Goal: Ask a question: Seek information or help from site administrators or community

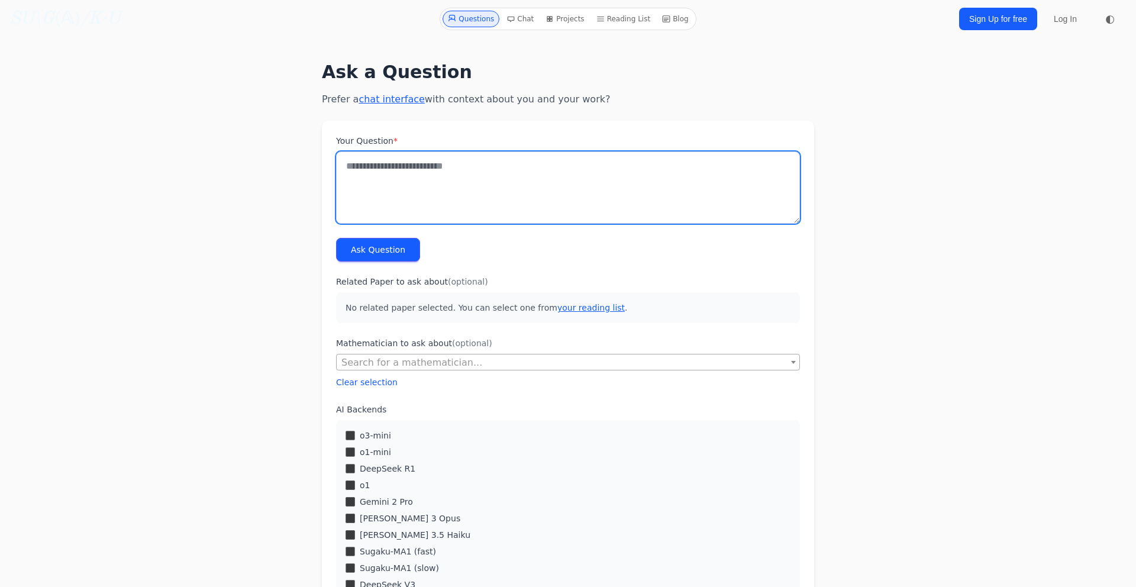
click at [418, 185] on textarea "Your Question *" at bounding box center [568, 187] width 464 height 72
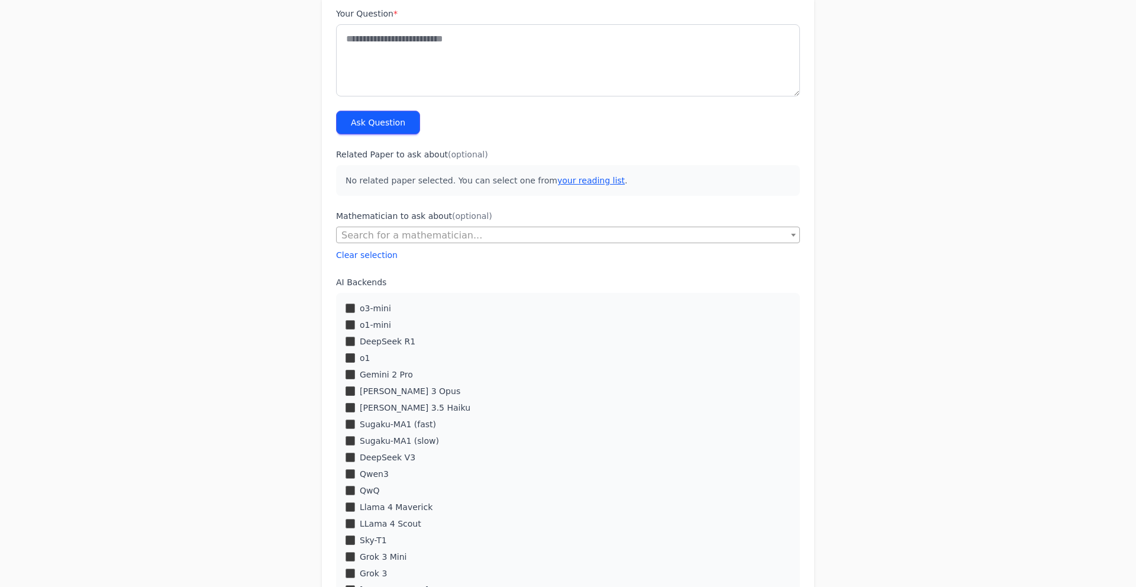
scroll to position [244, 0]
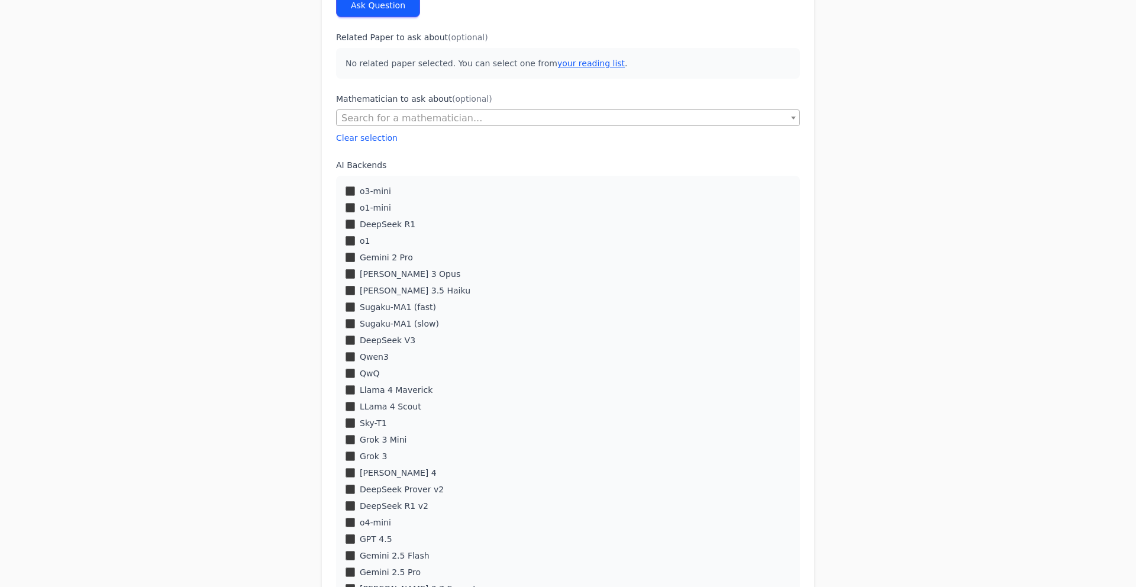
click at [353, 314] on div "o3-mini o1-mini DeepSeek R1 o1 Gemini 2 Pro Claude 3 Opus" at bounding box center [568, 481] width 464 height 610
click at [347, 299] on div "o3-mini o1-mini DeepSeek R1 o1 Gemini 2 Pro Claude 3 Opus" at bounding box center [568, 481] width 464 height 610
click at [354, 330] on div "o3-mini o1-mini DeepSeek R1 o1 Gemini 2 Pro Claude 3 Opus" at bounding box center [568, 481] width 464 height 610
click at [353, 334] on div "DeepSeek V3" at bounding box center [567, 340] width 445 height 12
click at [350, 398] on div "o3-mini o1-mini DeepSeek R1 o1 Gemini 2 Pro Claude 3 Opus" at bounding box center [568, 481] width 464 height 610
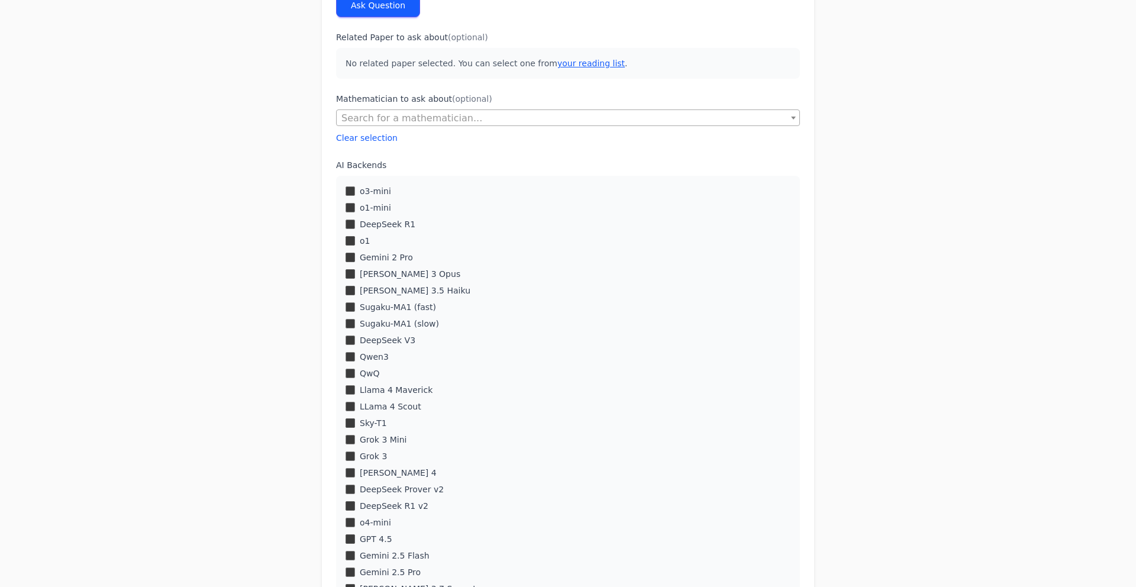
click at [351, 395] on div "Llama 4 Maverick" at bounding box center [567, 390] width 445 height 12
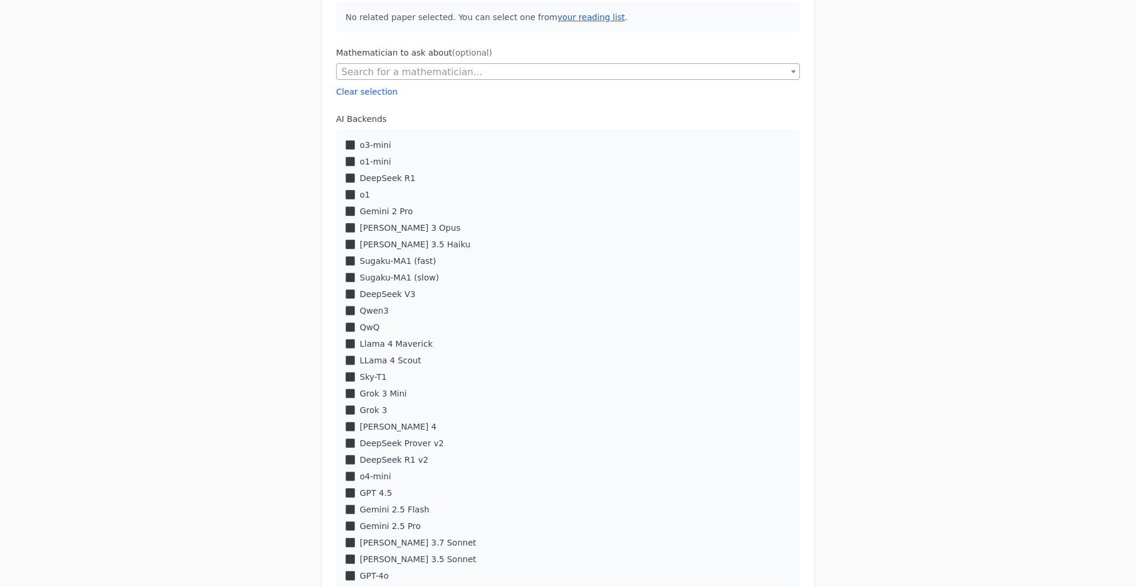
scroll to position [360, 0]
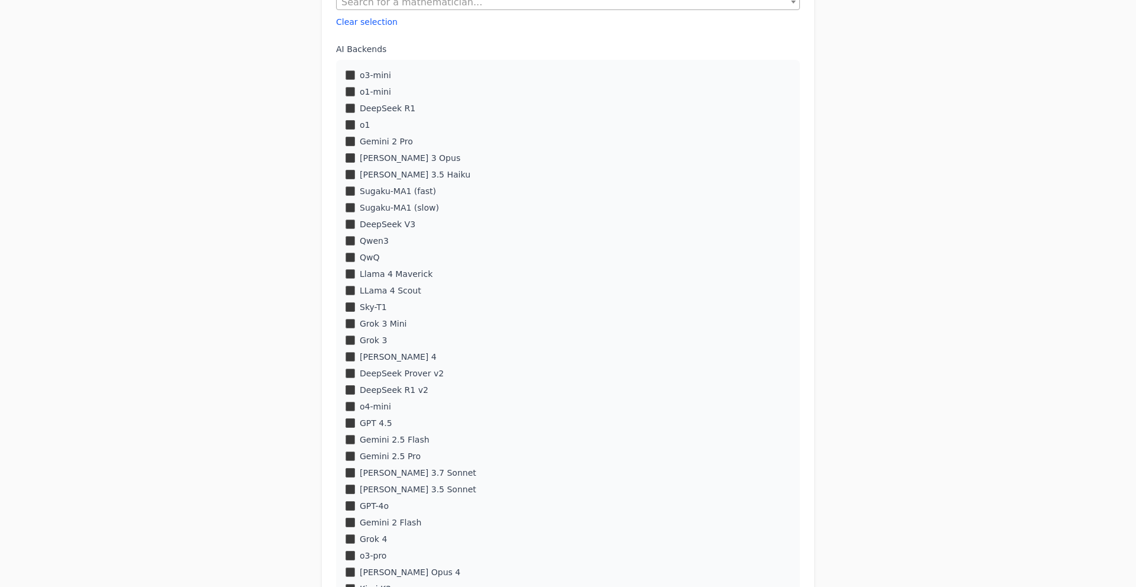
click at [355, 341] on div "Grok 3" at bounding box center [567, 340] width 445 height 12
click at [351, 365] on div "o3-mini o1-mini DeepSeek R1 o1 Gemini 2 Pro Claude 3 Opus" at bounding box center [568, 365] width 464 height 610
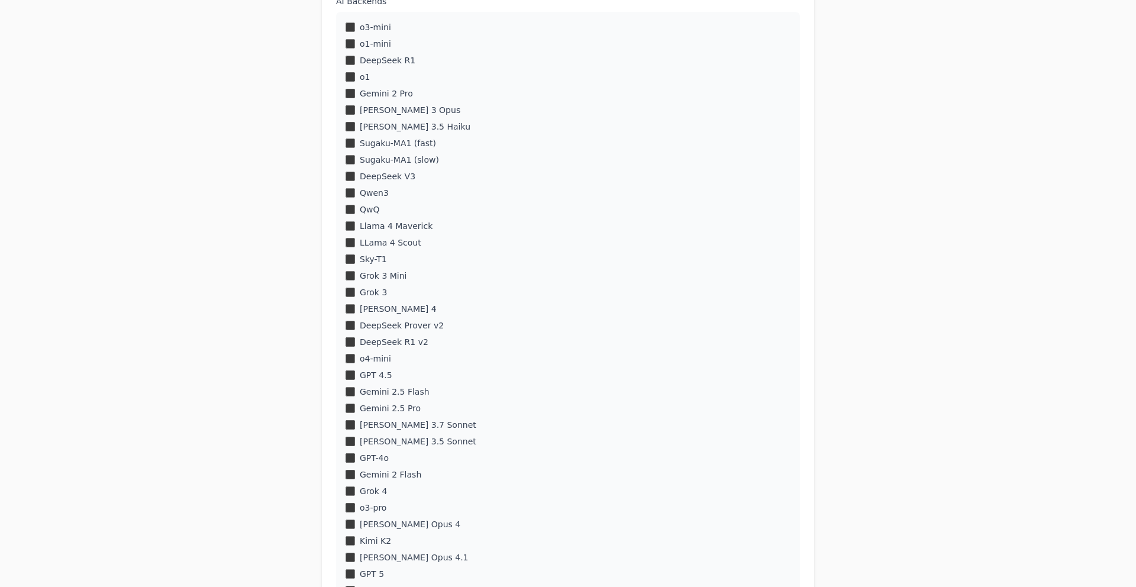
scroll to position [482, 0]
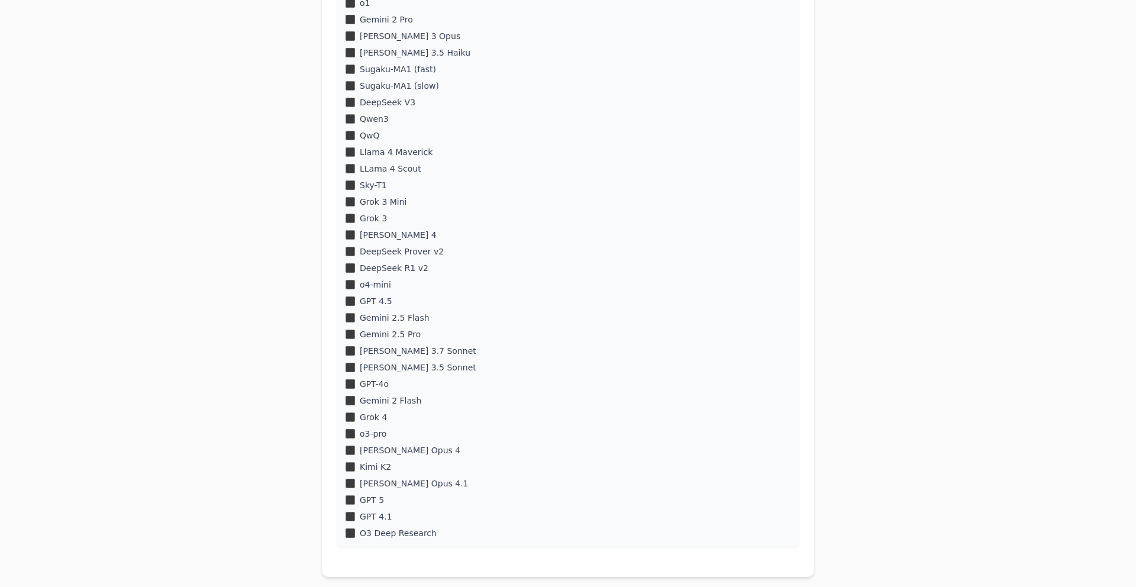
click at [356, 514] on div "GPT 4.1" at bounding box center [567, 516] width 445 height 12
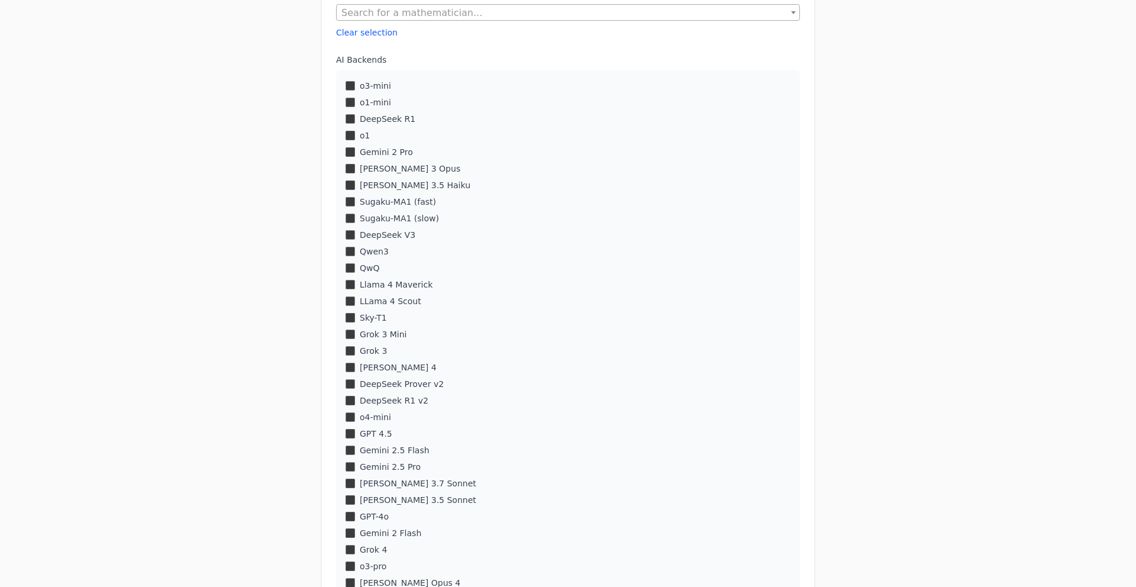
scroll to position [77, 0]
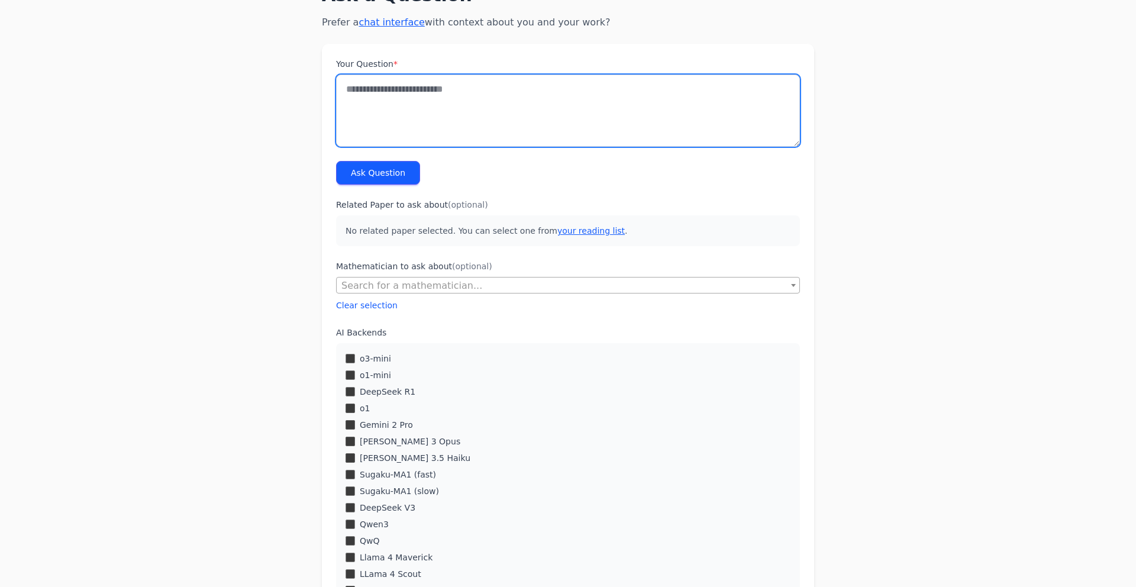
click at [437, 85] on textarea "Your Question *" at bounding box center [568, 111] width 464 height 72
paste textarea "**********"
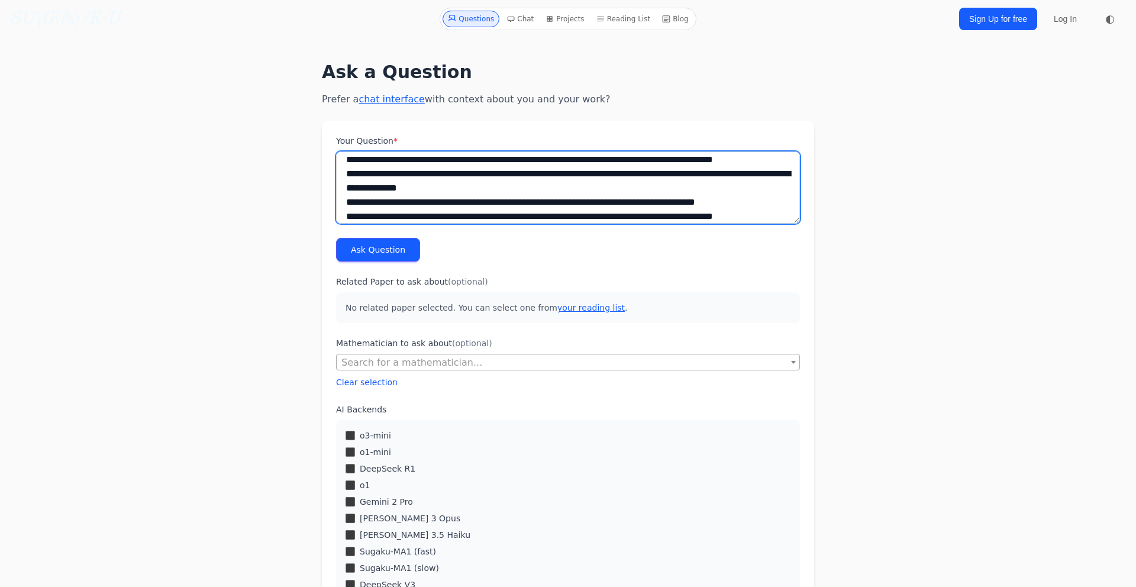
scroll to position [0, 0]
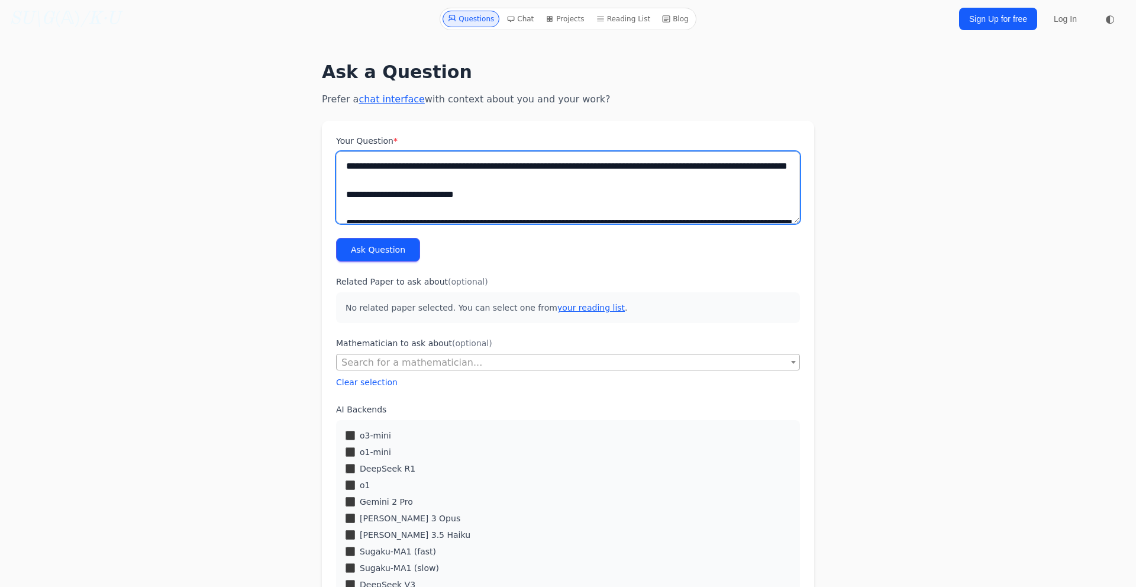
click at [457, 189] on textarea "Your Question *" at bounding box center [568, 187] width 464 height 72
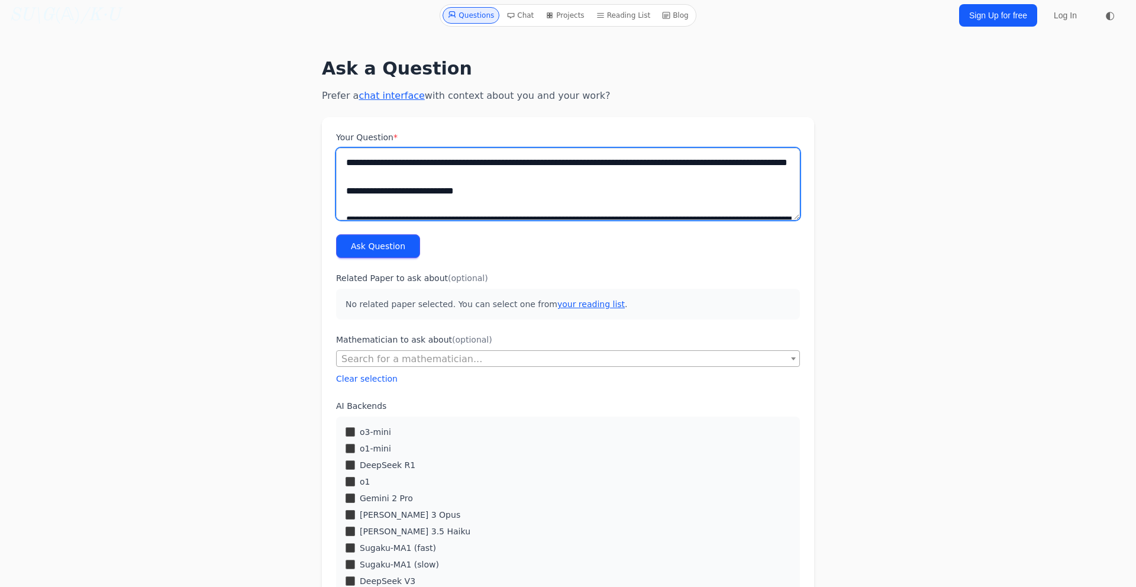
scroll to position [5, 0]
click at [474, 201] on textarea "Your Question *" at bounding box center [568, 183] width 464 height 72
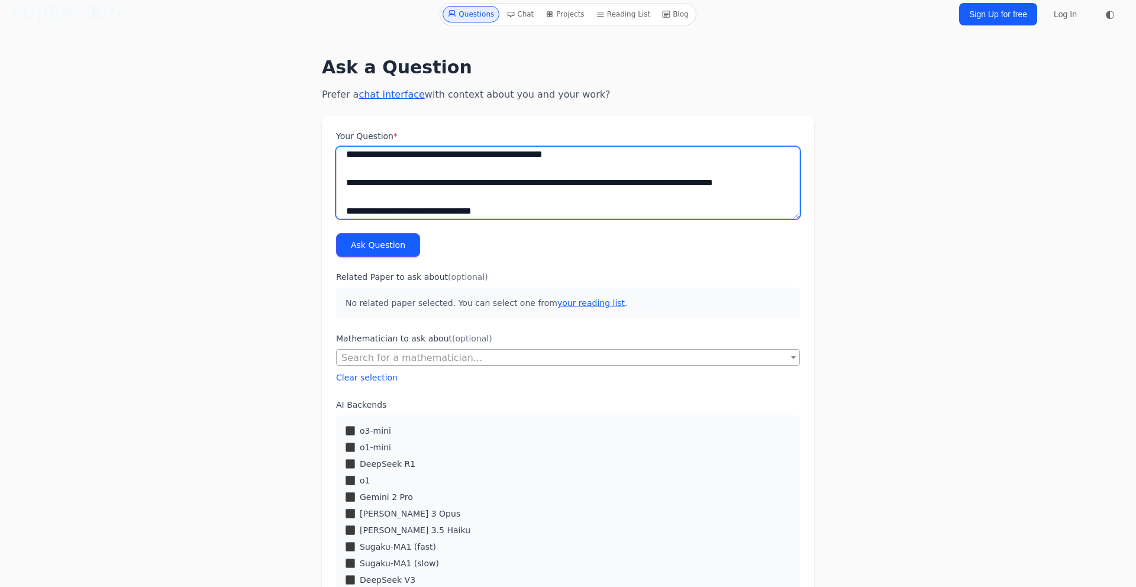
scroll to position [89, 0]
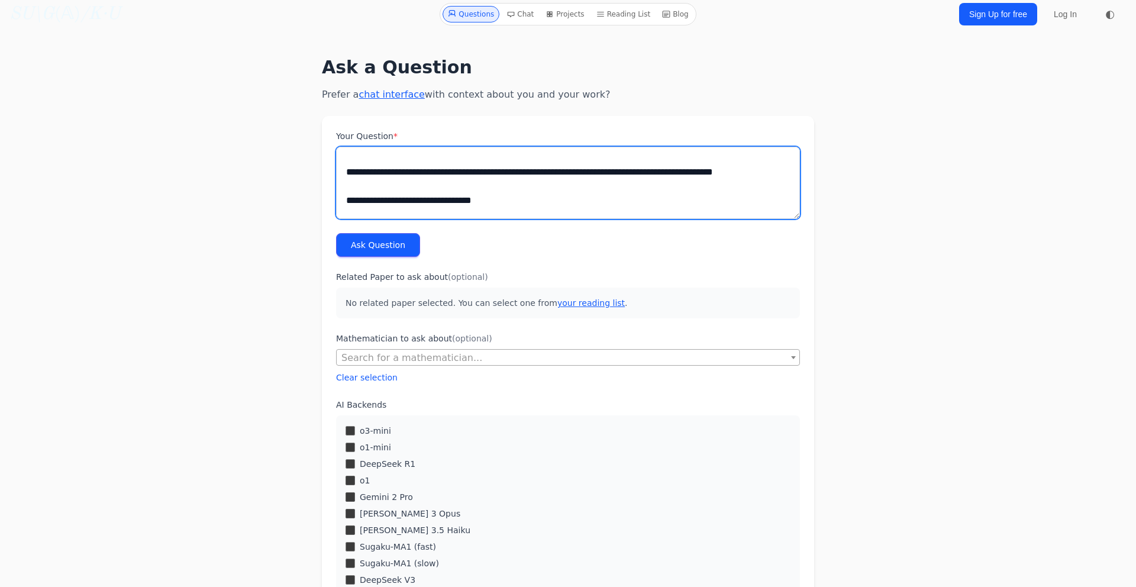
type textarea "**********"
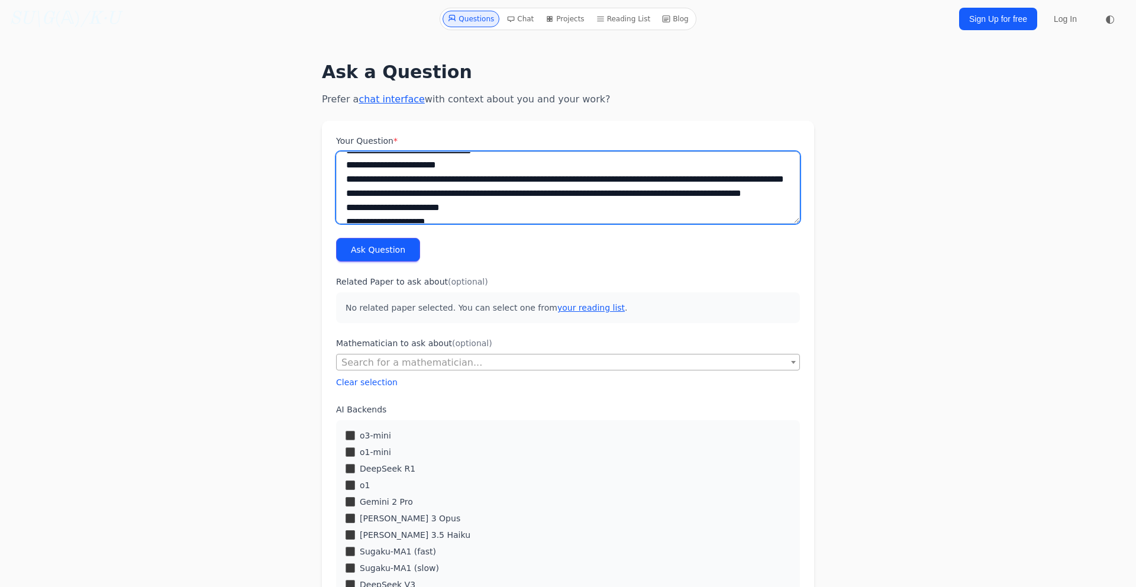
scroll to position [10277, 0]
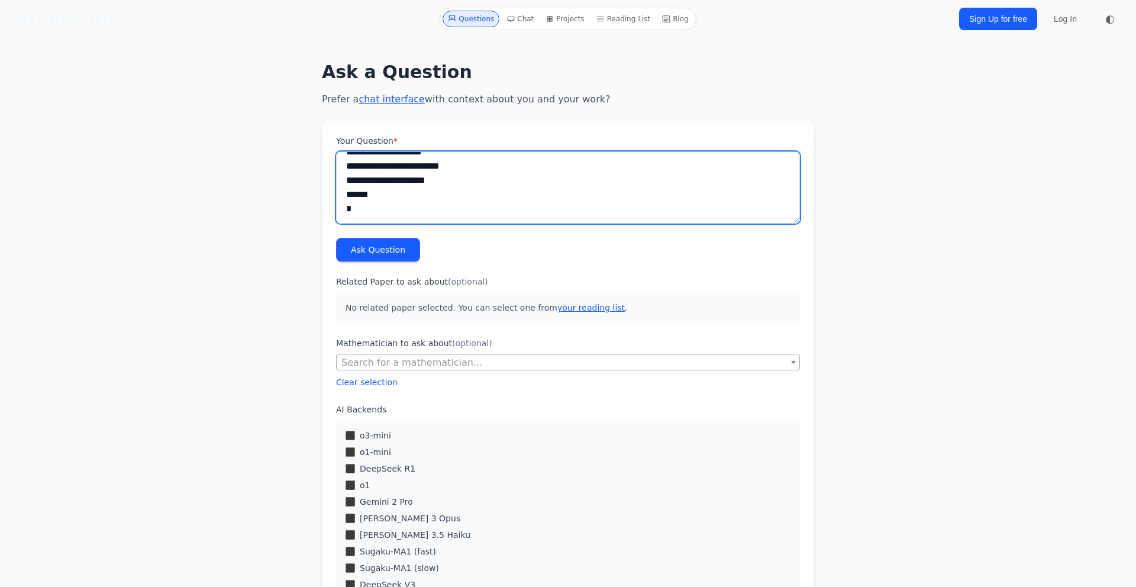
drag, startPoint x: 348, startPoint y: 170, endPoint x: 748, endPoint y: 477, distance: 503.6
click at [748, 477] on form "Your Question * Ask Question Related Paper to ask about (optional) No related p…" at bounding box center [568, 590] width 492 height 938
click at [400, 181] on textarea "Your Question *" at bounding box center [568, 187] width 464 height 72
paste textarea "**********"
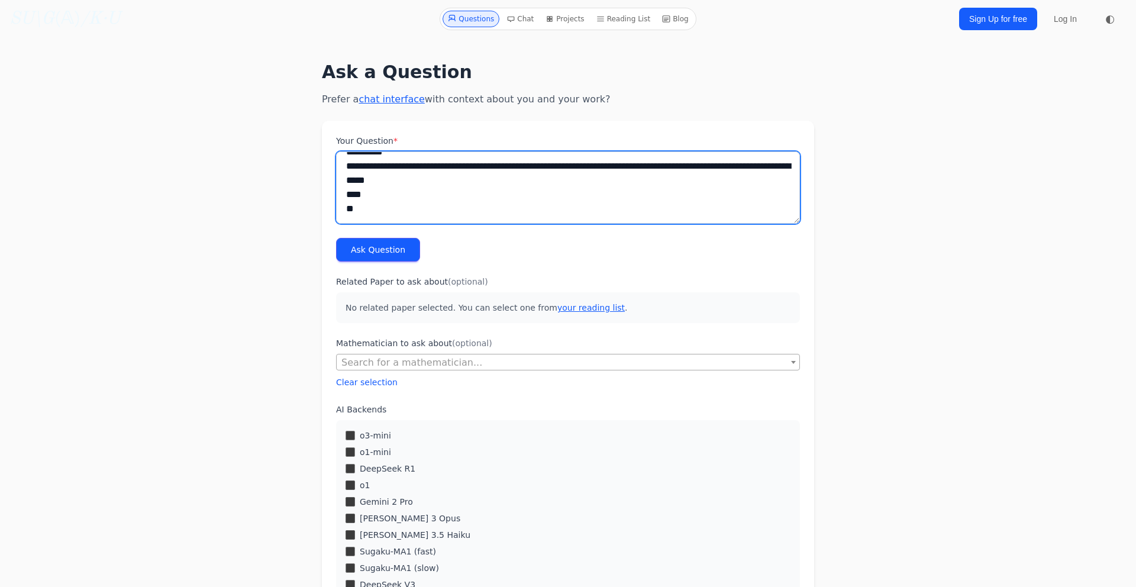
scroll to position [8105, 0]
type textarea "**********"
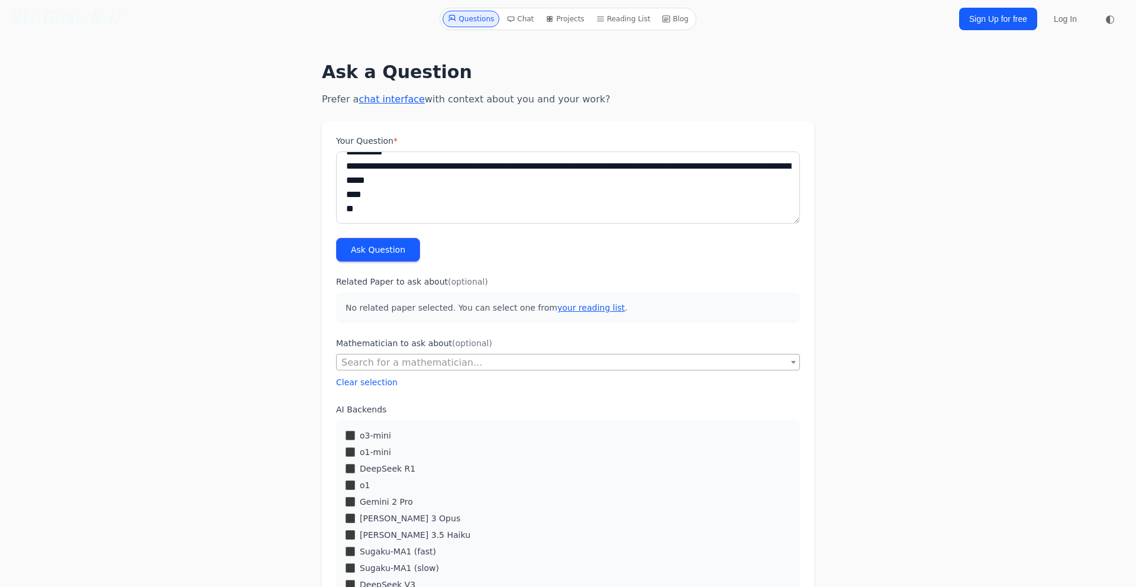
click at [386, 245] on button "Ask Question" at bounding box center [378, 250] width 84 height 24
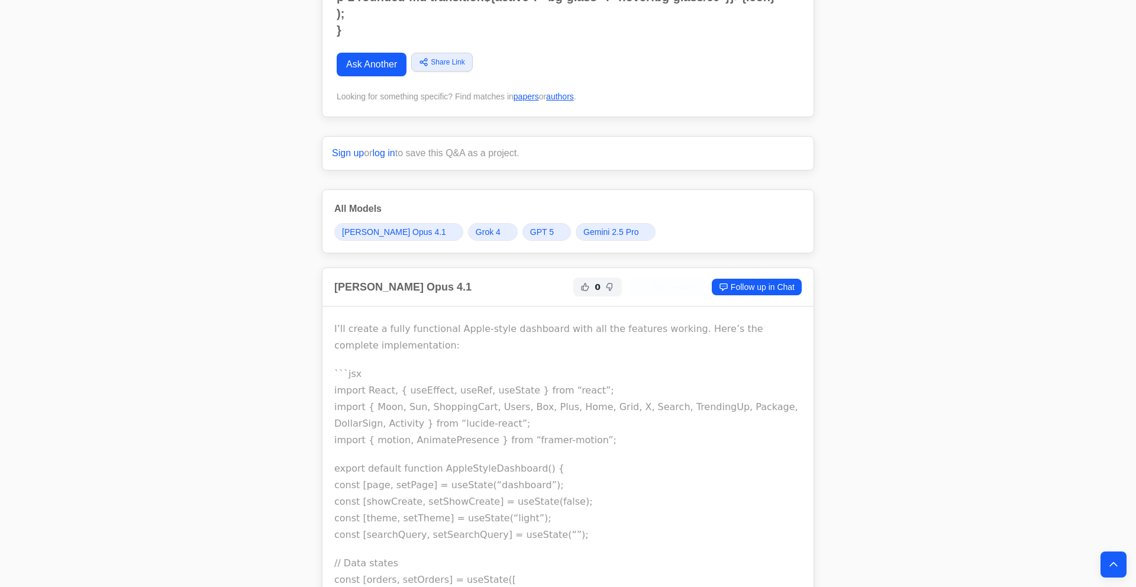
scroll to position [8137, 0]
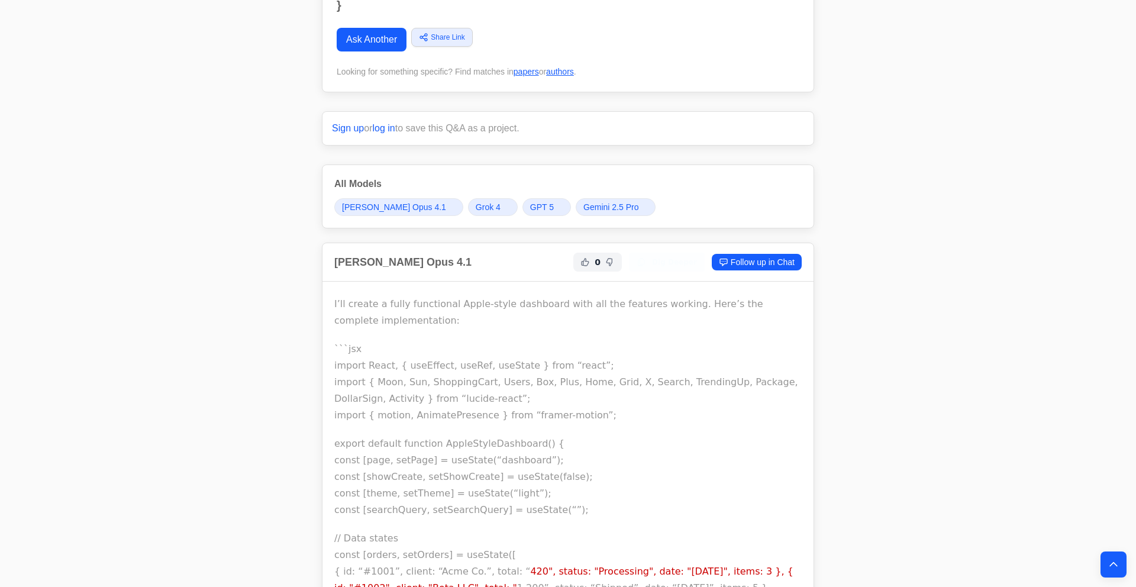
drag, startPoint x: 784, startPoint y: 453, endPoint x: 324, endPoint y: 261, distance: 498.7
copy div "Loremi Dolo 7.2 7 Sit Ametco Adipis el se Doei T’in utlabo e dolor magnaaliqu E…"
